Goal: Register for event/course

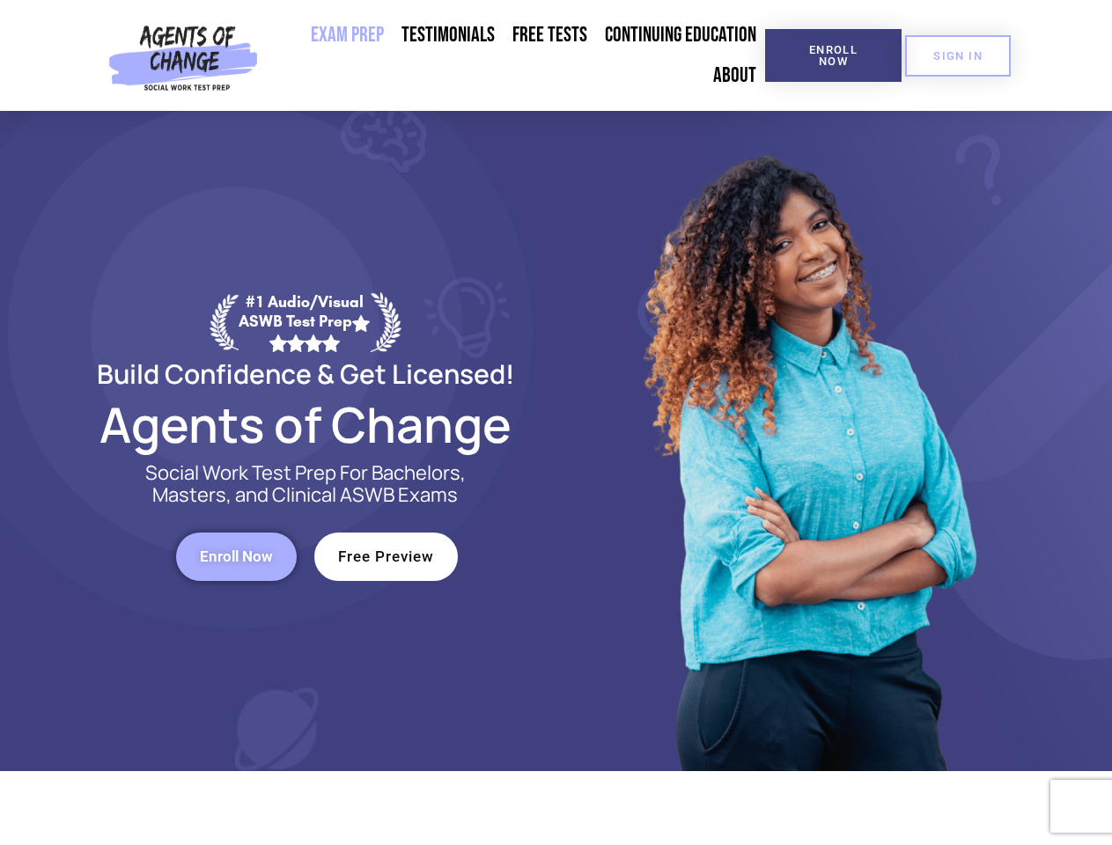
click at [556, 423] on div at bounding box center [807, 441] width 502 height 660
click at [833, 55] on span "Enroll Now" at bounding box center [833, 55] width 80 height 23
click at [958, 55] on span "SIGN IN" at bounding box center [957, 55] width 49 height 11
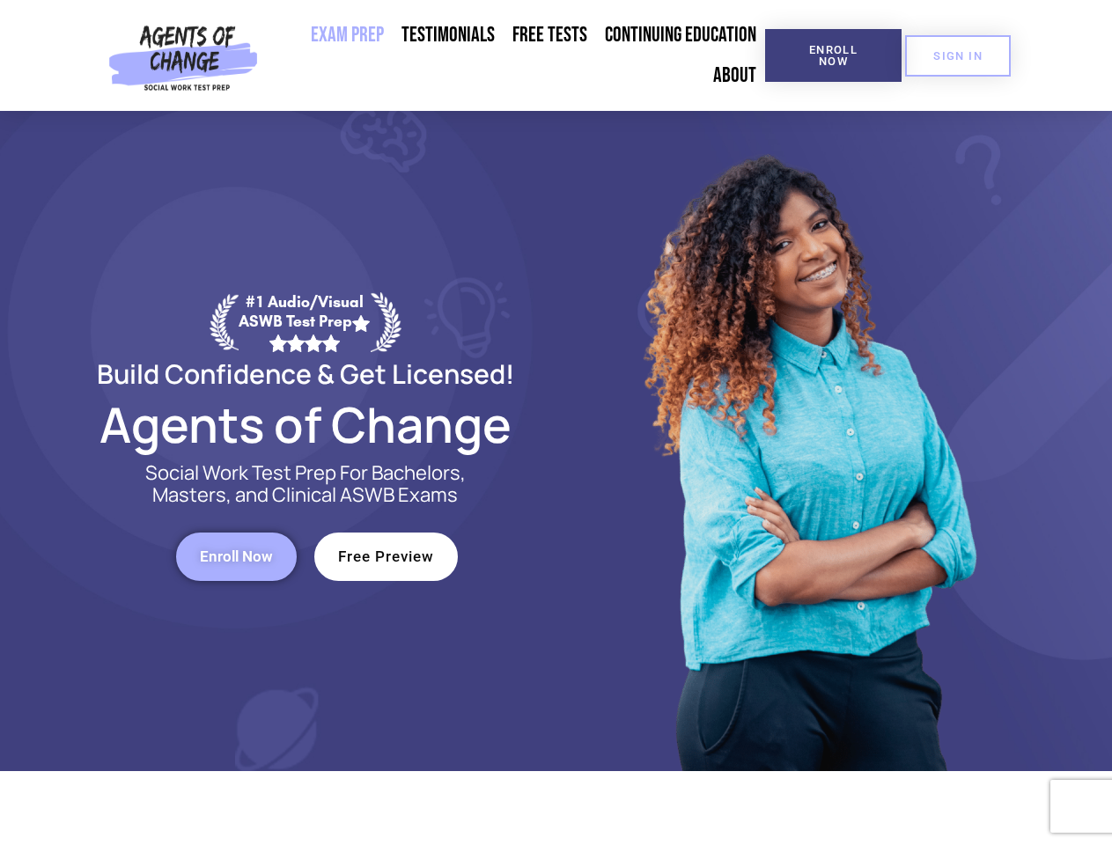
click at [236, 556] on span "Enroll Now" at bounding box center [236, 556] width 73 height 15
click at [386, 556] on span "Free Preview" at bounding box center [386, 556] width 96 height 15
